Goal: Transaction & Acquisition: Purchase product/service

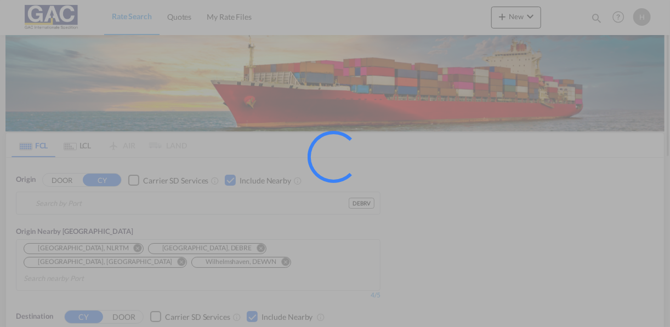
type input "[GEOGRAPHIC_DATA], DEBRV"
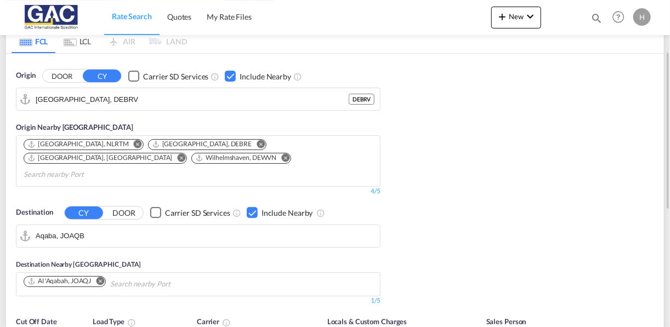
scroll to position [105, 0]
click at [250, 207] on div "Checkbox No Ink" at bounding box center [252, 212] width 11 height 11
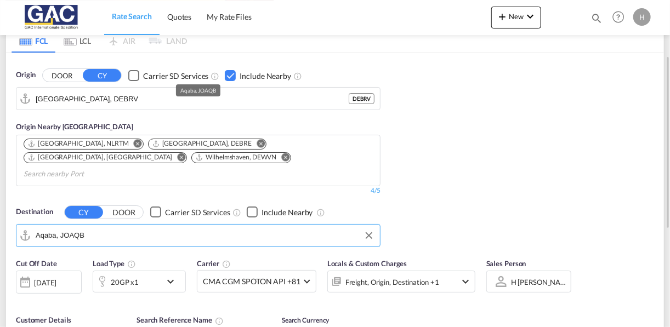
click at [161, 228] on input "Aqaba, JOAQB" at bounding box center [205, 236] width 339 height 16
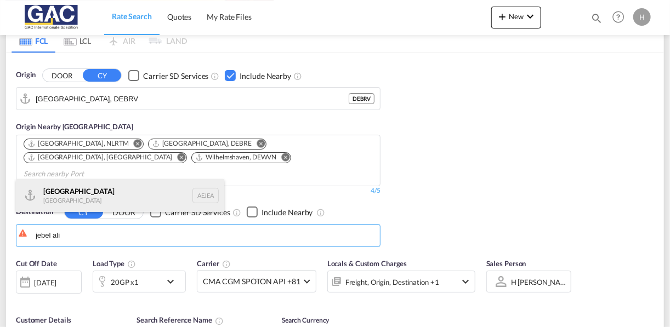
click at [67, 199] on div "[GEOGRAPHIC_DATA] [GEOGRAPHIC_DATA]" at bounding box center [120, 195] width 208 height 33
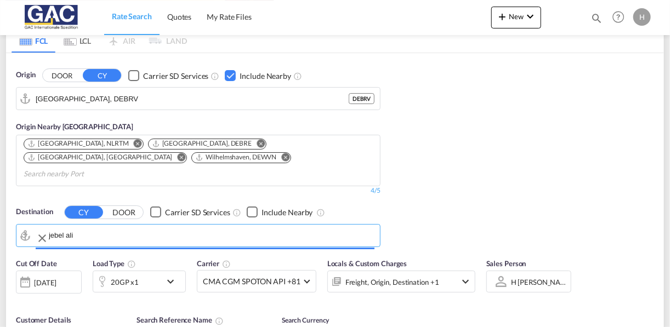
type input "[GEOGRAPHIC_DATA], [GEOGRAPHIC_DATA]"
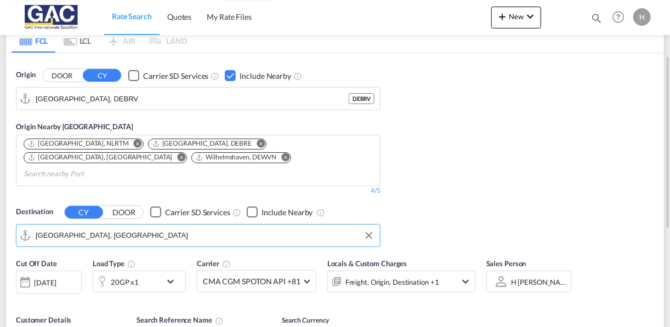
click at [251, 207] on div "Checkbox No Ink" at bounding box center [252, 212] width 11 height 11
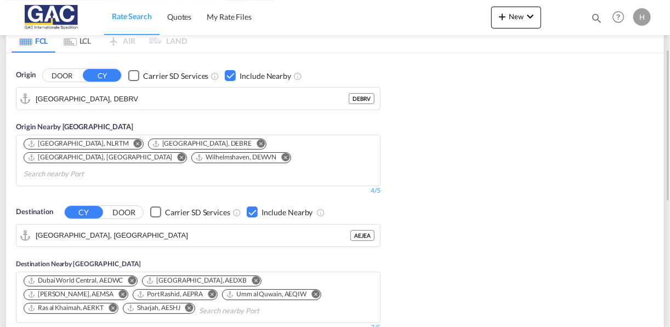
click at [312, 290] on md-icon "Remove" at bounding box center [316, 294] width 8 height 8
click at [94, 304] on md-icon "Remove" at bounding box center [90, 308] width 8 height 8
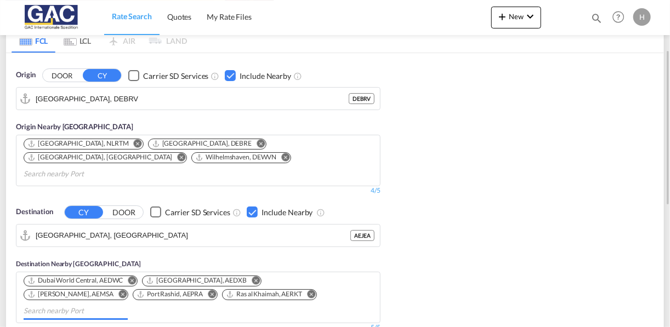
click at [128, 303] on input "Chips input." at bounding box center [76, 312] width 104 height 18
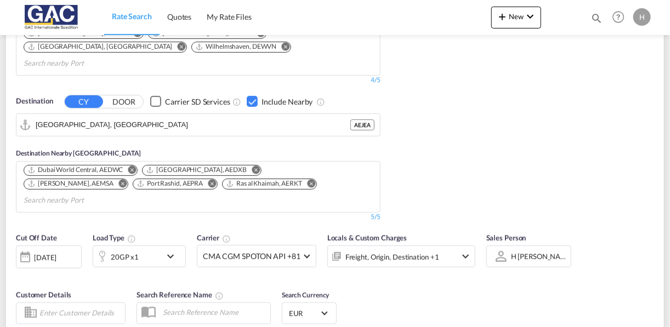
scroll to position [222, 0]
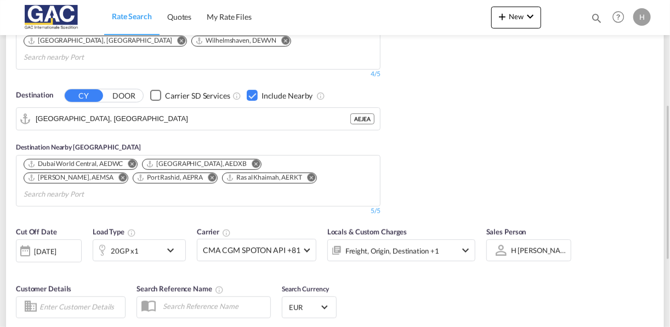
click at [153, 240] on div "20GP x1" at bounding box center [127, 251] width 68 height 22
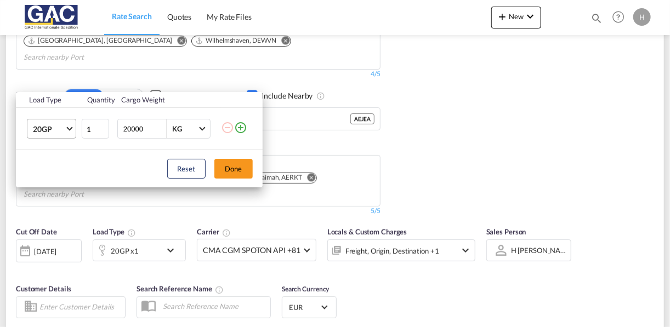
click at [57, 125] on span "20GP" at bounding box center [49, 129] width 32 height 11
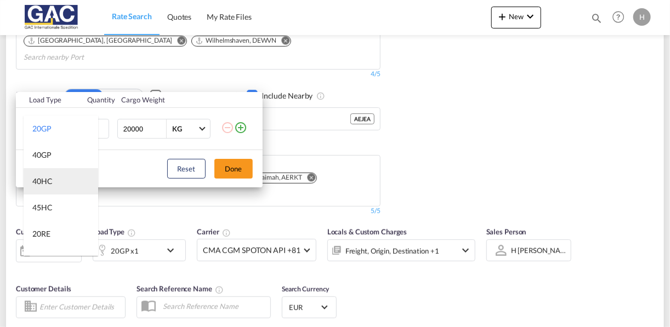
click at [48, 178] on div "40HC" at bounding box center [42, 181] width 20 height 11
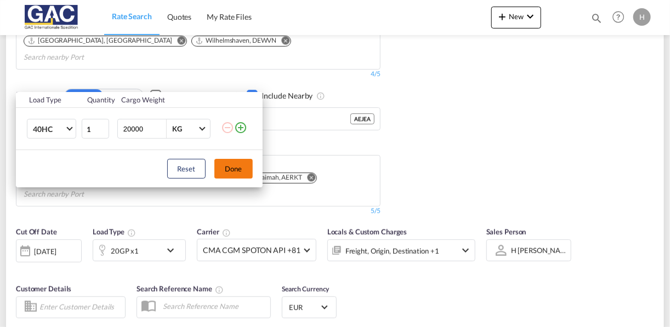
click at [235, 174] on button "Done" at bounding box center [233, 169] width 38 height 20
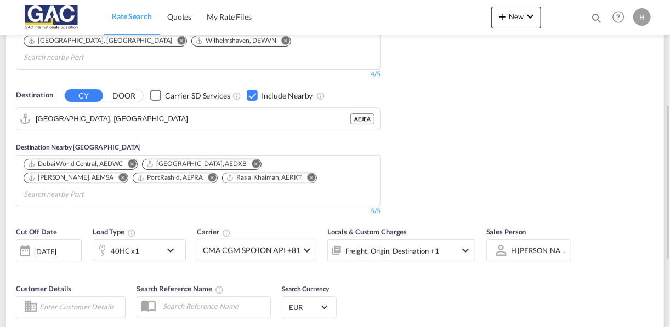
type input "DEBRV to AEJEA / [DATE]"
